Goal: Task Accomplishment & Management: Use online tool/utility

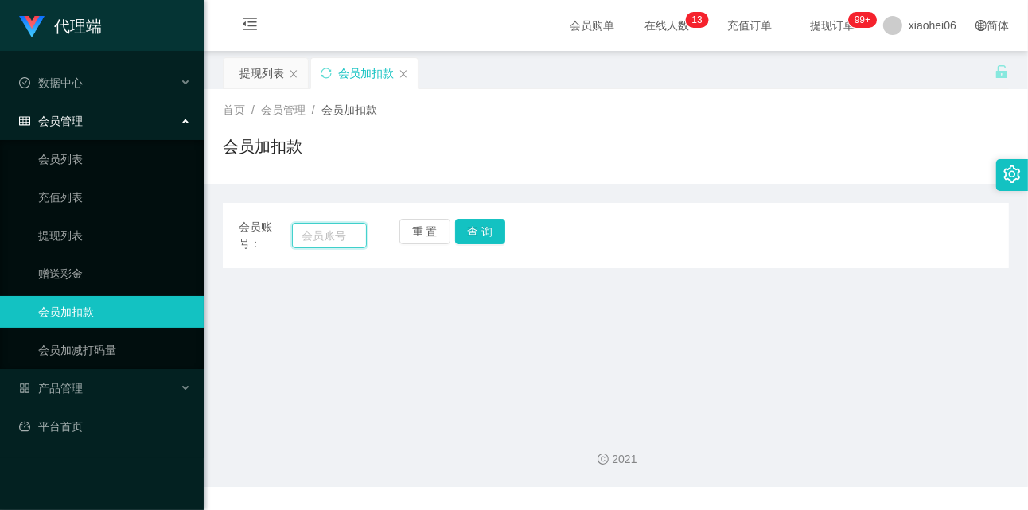
click at [345, 236] on input "text" at bounding box center [330, 235] width 76 height 25
paste input "muddybok"
type input "muddybok"
click at [470, 227] on button "查 询" at bounding box center [480, 231] width 51 height 25
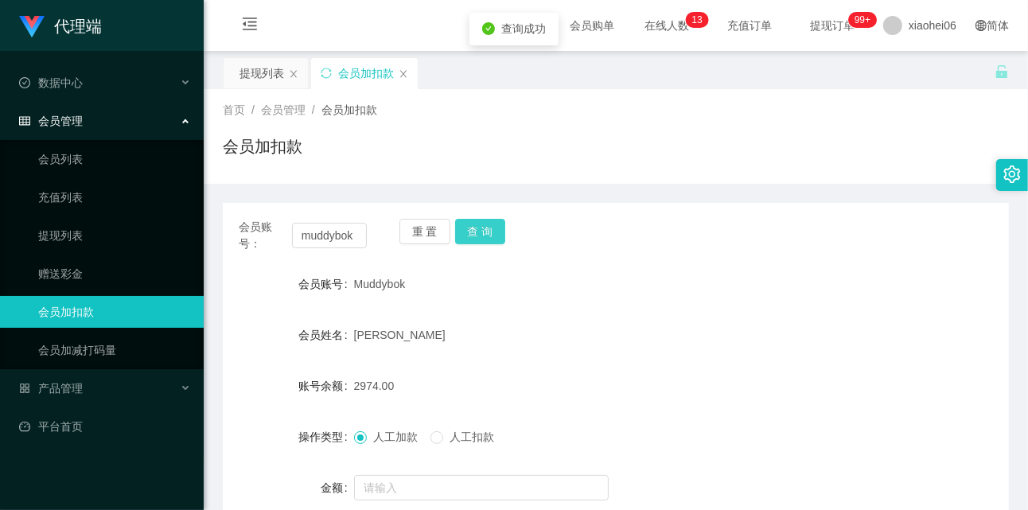
click at [470, 227] on button "查 询" at bounding box center [480, 231] width 51 height 25
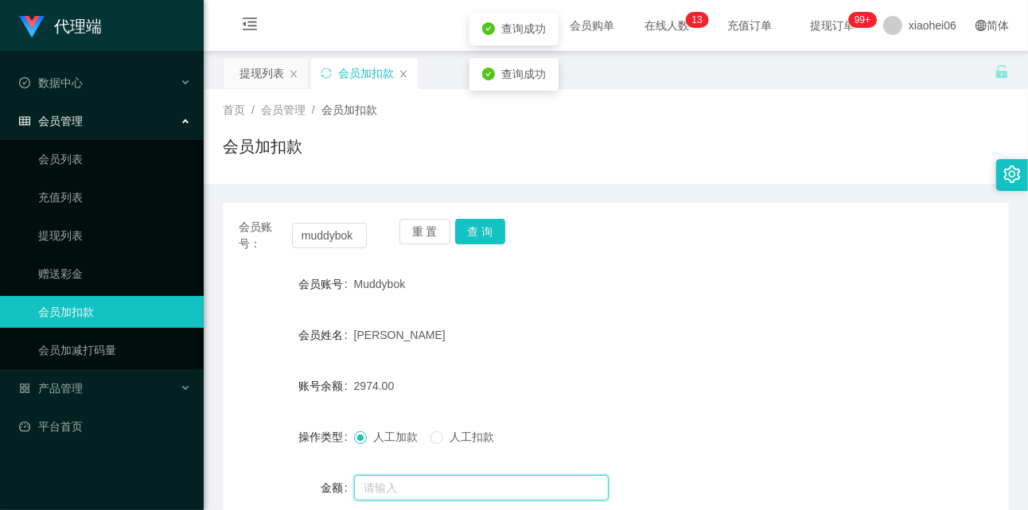
click at [417, 489] on input "text" at bounding box center [481, 487] width 255 height 25
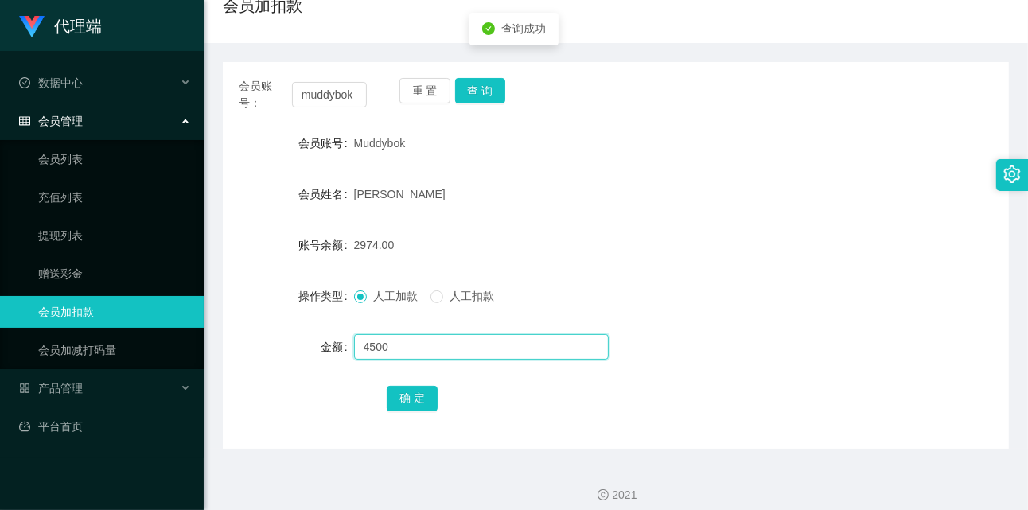
scroll to position [154, 0]
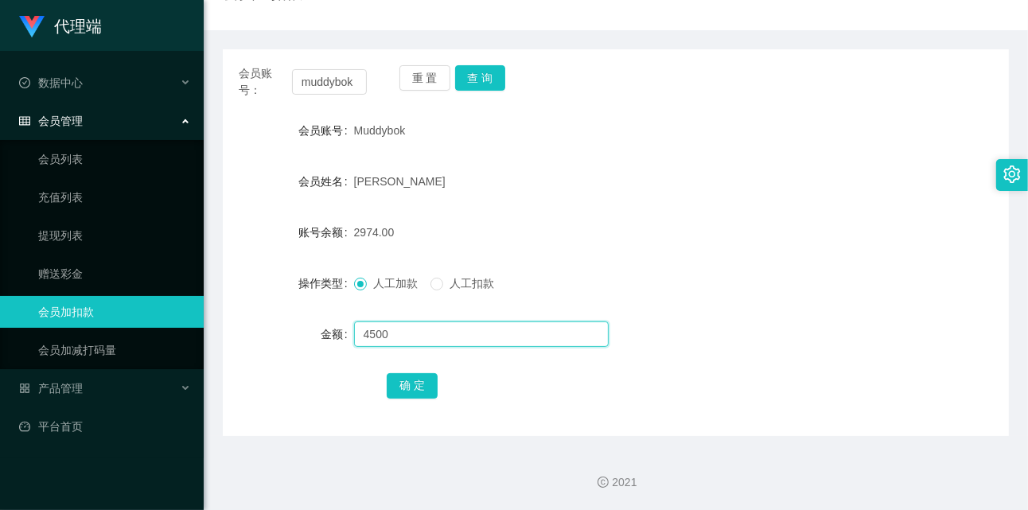
type input "4500"
click at [414, 385] on button "确 定" at bounding box center [412, 385] width 51 height 25
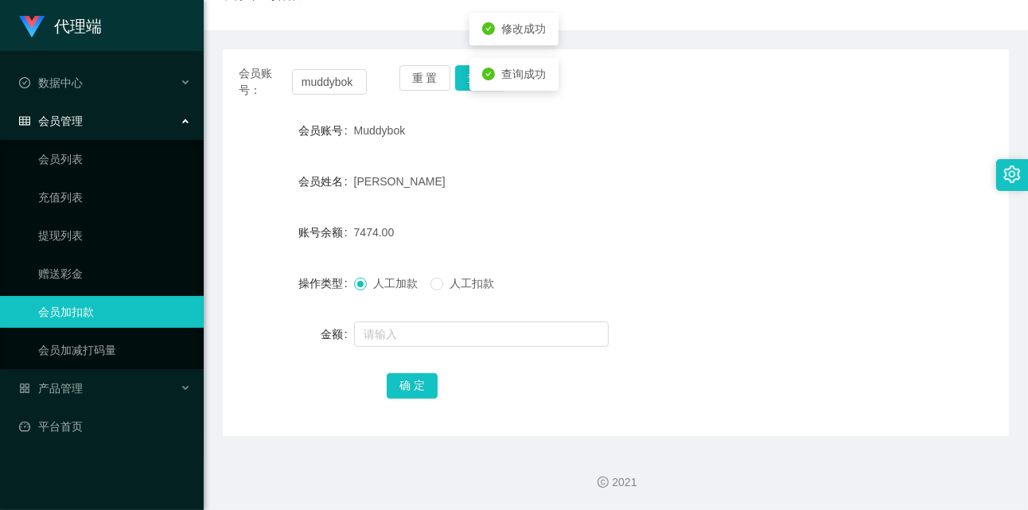
drag, startPoint x: 827, startPoint y: 136, endPoint x: 855, endPoint y: 77, distance: 65.1
click at [827, 136] on div "会员账号 Muddybok" at bounding box center [616, 131] width 786 height 32
click at [85, 231] on link "提现列表" at bounding box center [114, 236] width 153 height 32
